Goal: Task Accomplishment & Management: Use online tool/utility

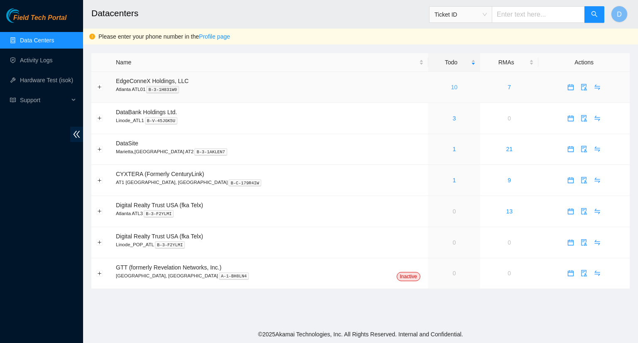
click at [451, 88] on link "10" at bounding box center [454, 87] width 7 height 7
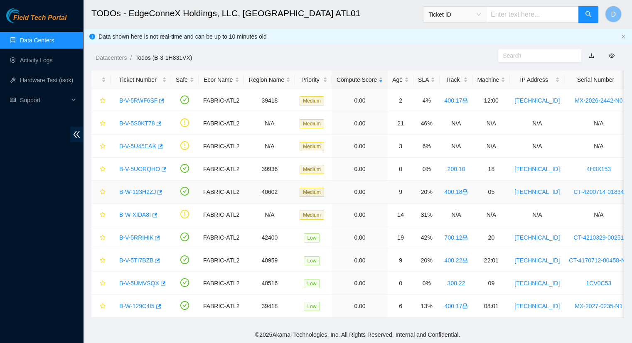
scroll to position [6, 0]
click at [158, 121] on icon "button" at bounding box center [159, 123] width 5 height 5
click at [52, 63] on link "Activity Logs" at bounding box center [36, 60] width 33 height 7
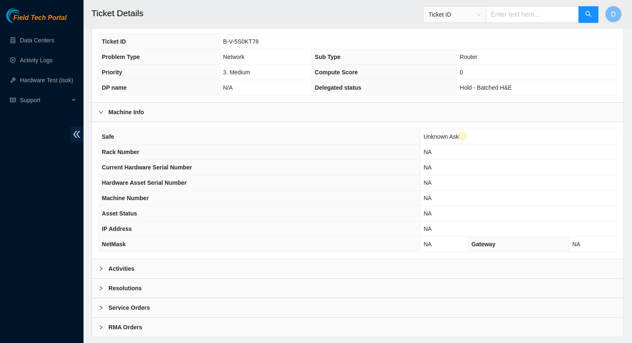
scroll to position [234, 0]
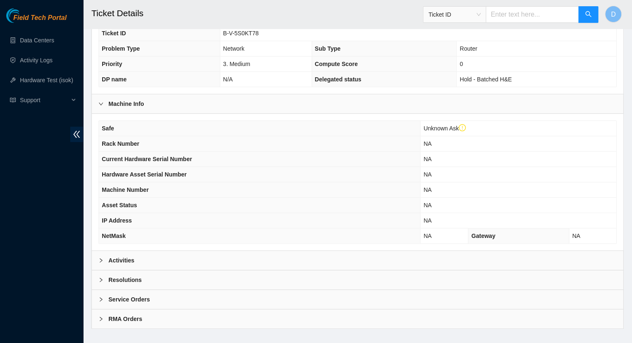
click at [126, 256] on b "Activities" at bounding box center [121, 260] width 26 height 9
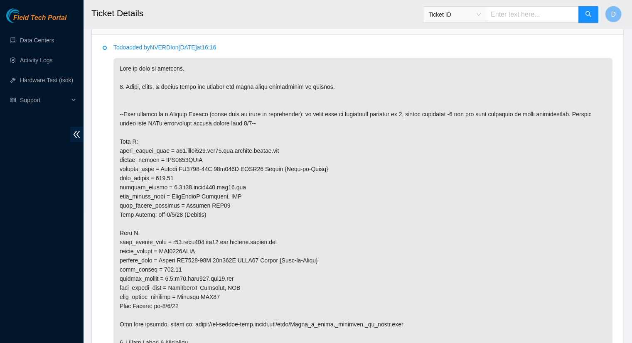
scroll to position [483, 0]
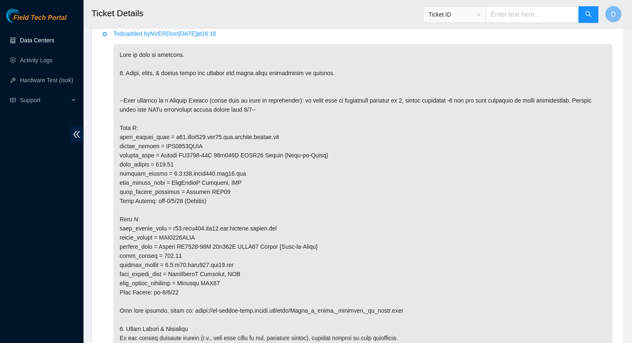
click at [38, 40] on link "Data Centers" at bounding box center [37, 40] width 34 height 7
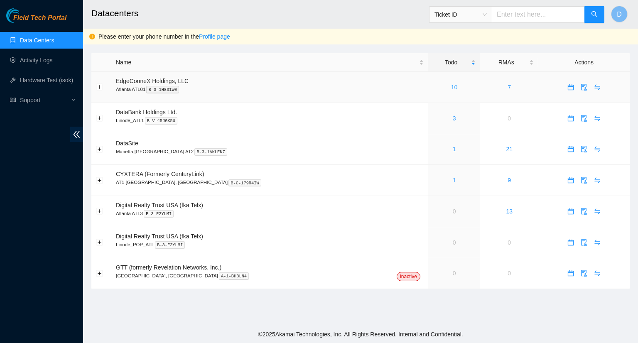
click at [451, 87] on link "10" at bounding box center [454, 87] width 7 height 7
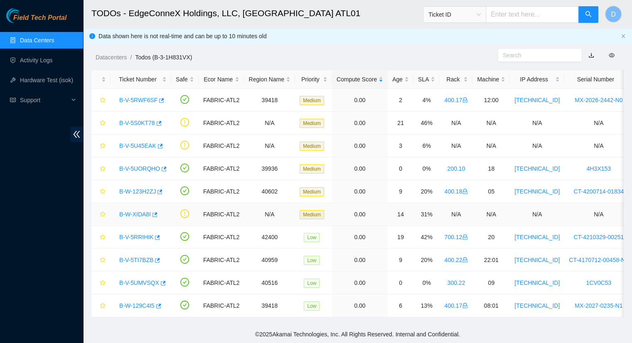
scroll to position [6, 0]
